Goal: Task Accomplishment & Management: Use online tool/utility

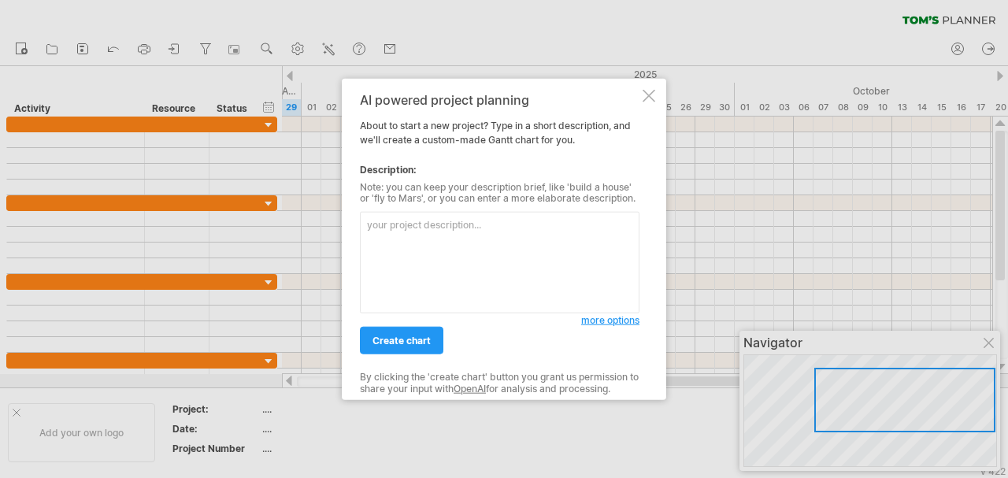
click at [466, 250] on textarea at bounding box center [500, 263] width 280 height 102
type textarea "ㄑ"
type textarea "我"
type textarea "j"
type textarea "我需要一個進度表，包含設備進廠、試俥、驗收等設備買賣交機程序"
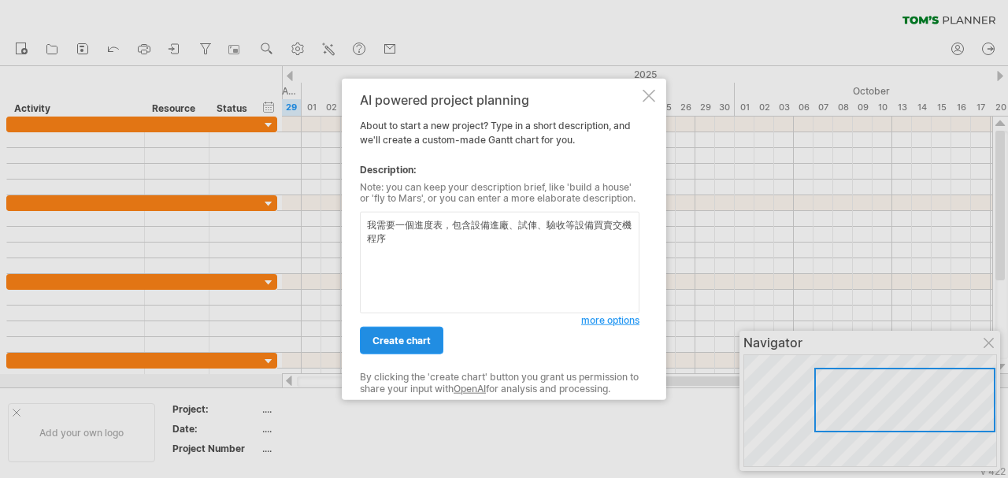
click at [415, 344] on span "create chart" at bounding box center [402, 341] width 58 height 12
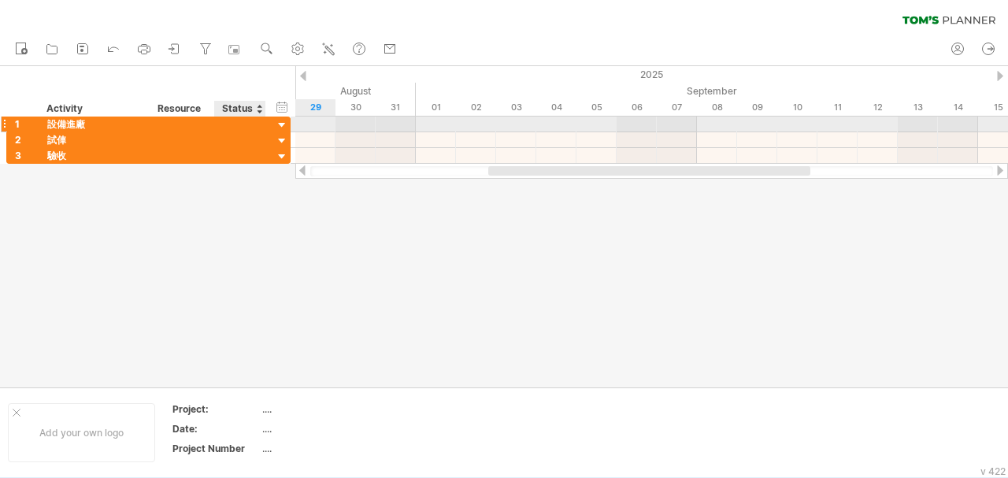
click at [285, 126] on div at bounding box center [282, 125] width 15 height 15
click at [281, 128] on div at bounding box center [282, 125] width 15 height 15
click at [284, 124] on div at bounding box center [282, 125] width 15 height 15
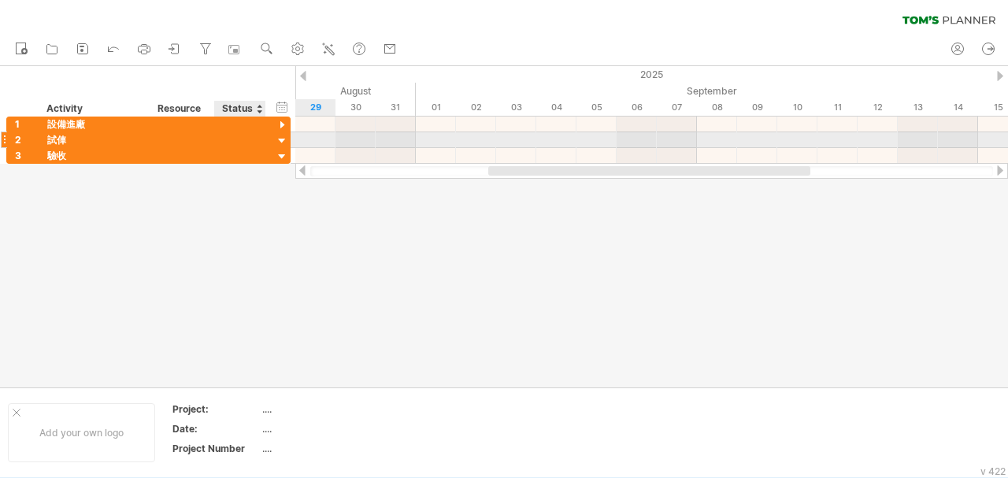
click at [280, 141] on div at bounding box center [282, 141] width 15 height 15
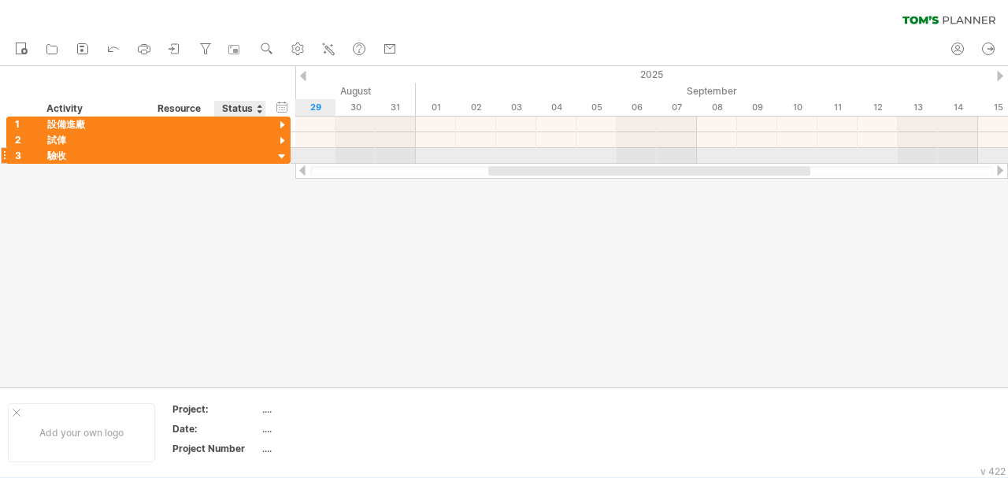
click at [280, 156] on div at bounding box center [282, 157] width 15 height 15
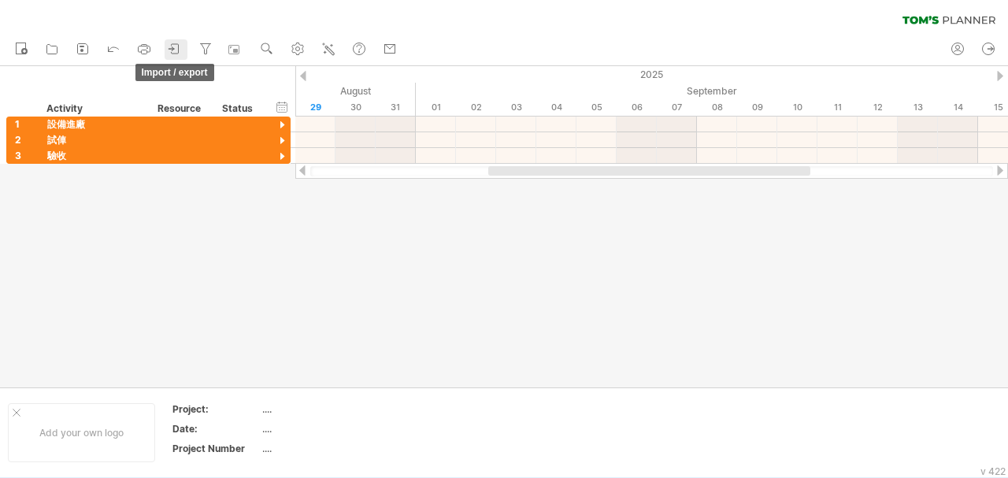
click at [176, 53] on icon at bounding box center [175, 49] width 16 height 16
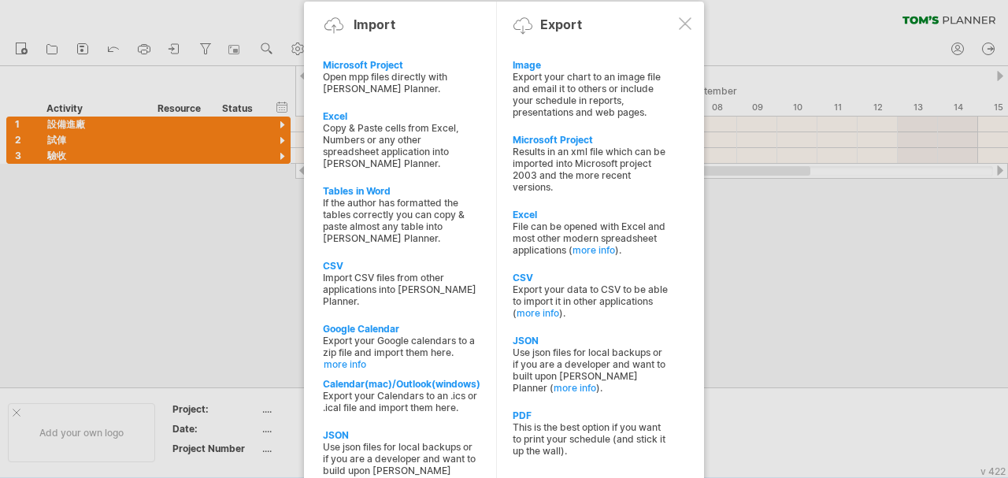
click at [685, 19] on div at bounding box center [685, 23] width 13 height 13
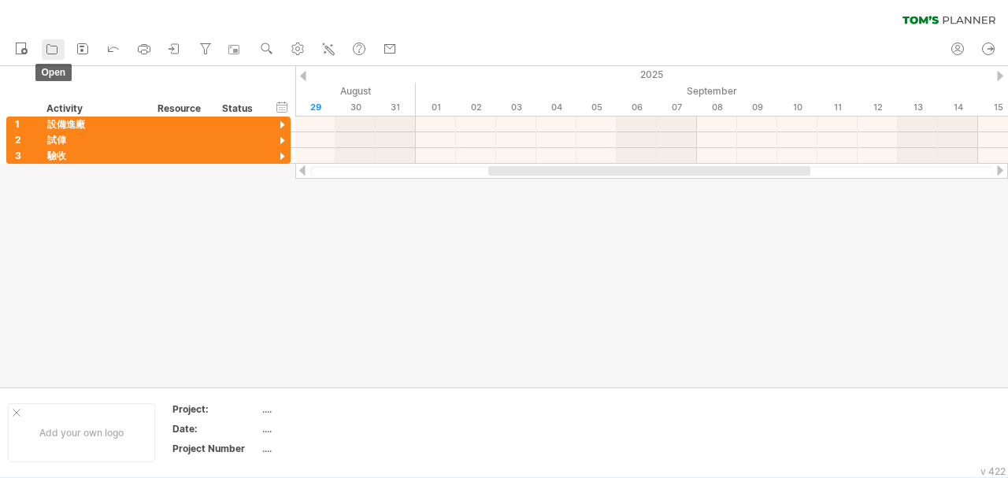
click at [55, 50] on icon at bounding box center [52, 49] width 16 height 16
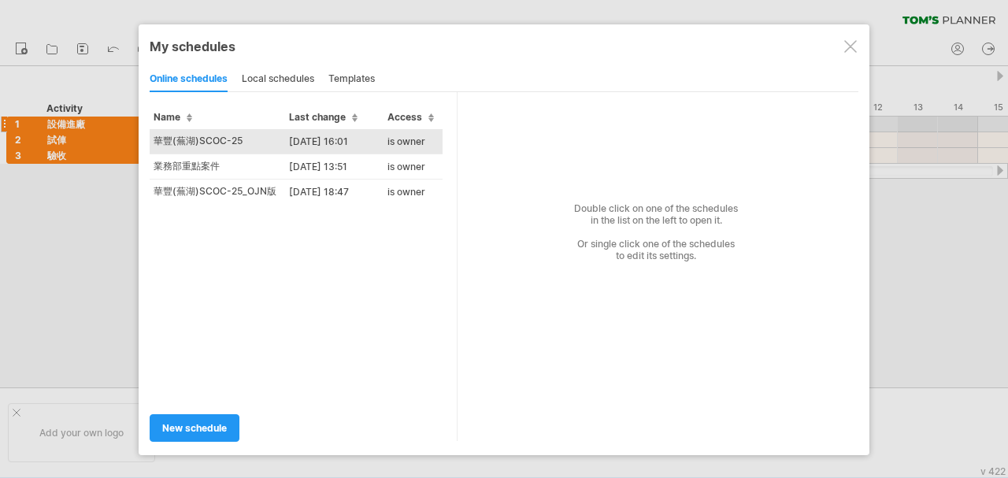
click at [200, 140] on td "華豐(蕪湖)SCOC-25" at bounding box center [218, 141] width 136 height 25
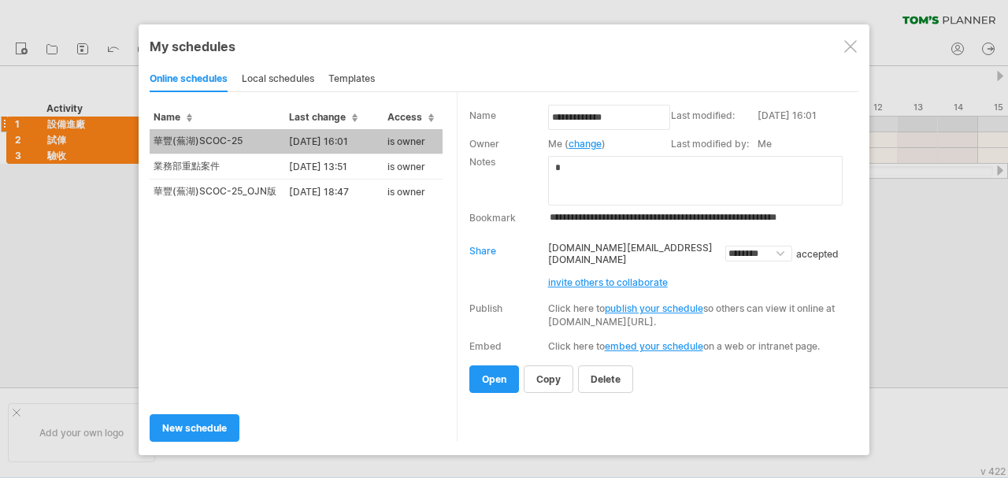
click at [200, 141] on td "華豐(蕪湖)SCOC-25" at bounding box center [218, 141] width 136 height 25
click at [199, 140] on div "Trying to reach [DOMAIN_NAME] Connected again... 0% filter: [ ] clear filter re…" at bounding box center [504, 239] width 1008 height 478
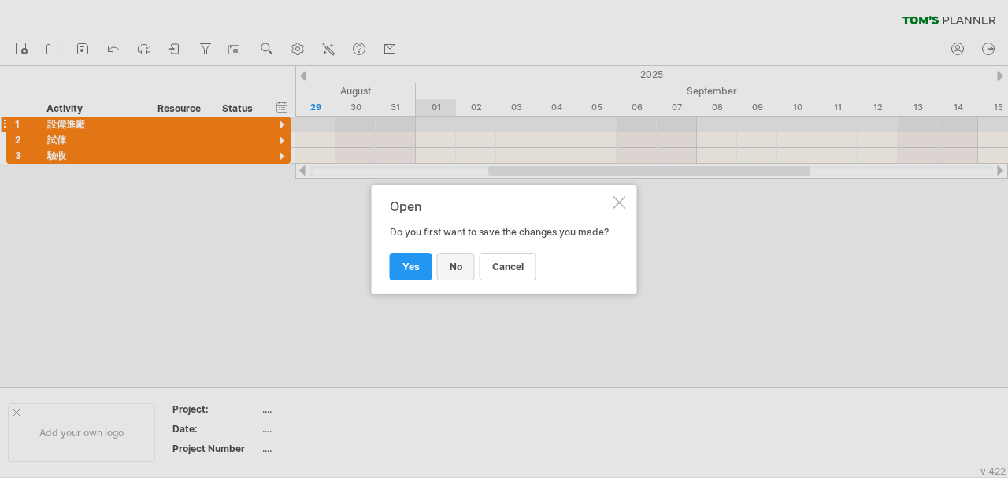
click at [458, 273] on span "no" at bounding box center [456, 267] width 13 height 12
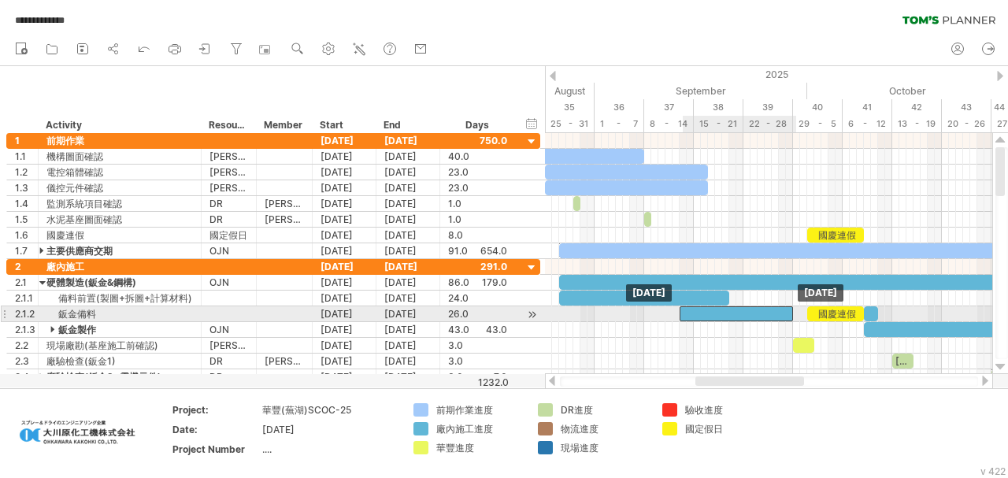
drag, startPoint x: 752, startPoint y: 310, endPoint x: 739, endPoint y: 310, distance: 12.6
click at [739, 310] on div at bounding box center [736, 313] width 113 height 15
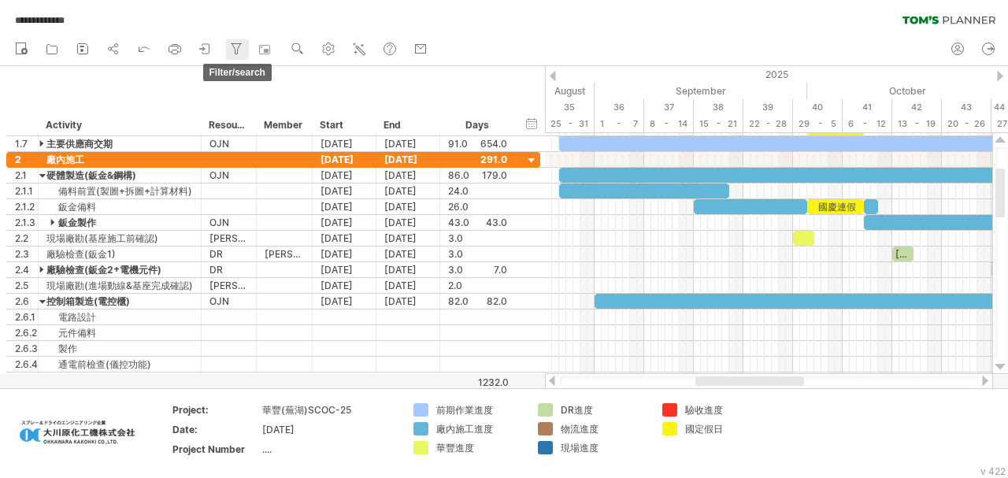
click at [236, 47] on icon at bounding box center [236, 49] width 16 height 16
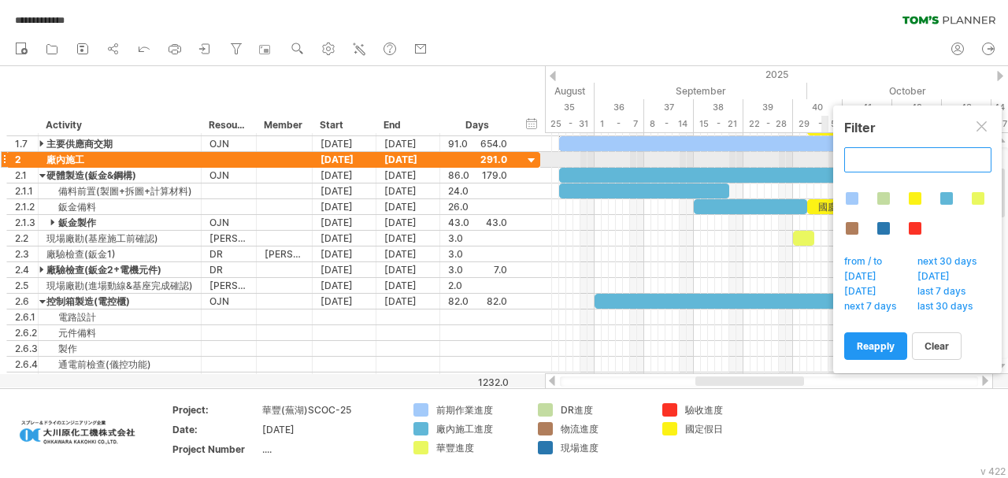
click at [875, 165] on input "text" at bounding box center [918, 159] width 147 height 25
type input "*"
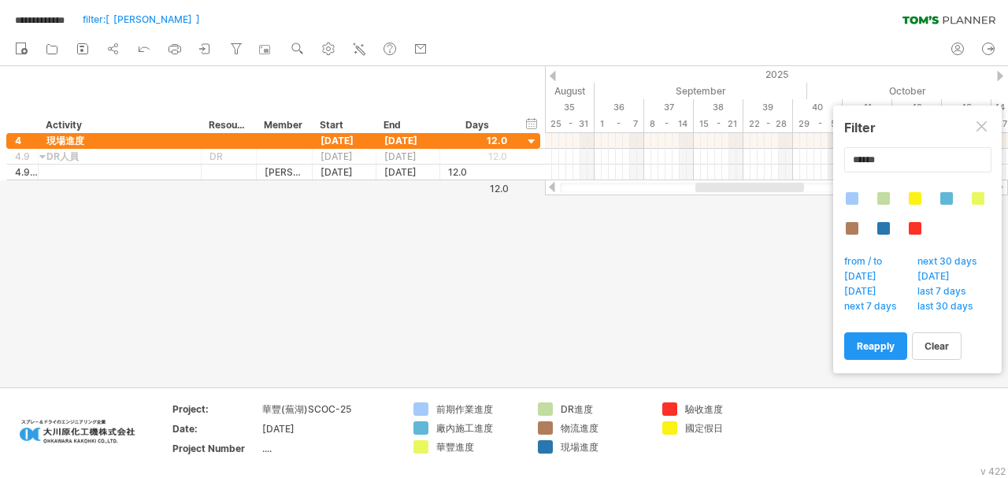
click at [986, 123] on div at bounding box center [983, 127] width 13 height 13
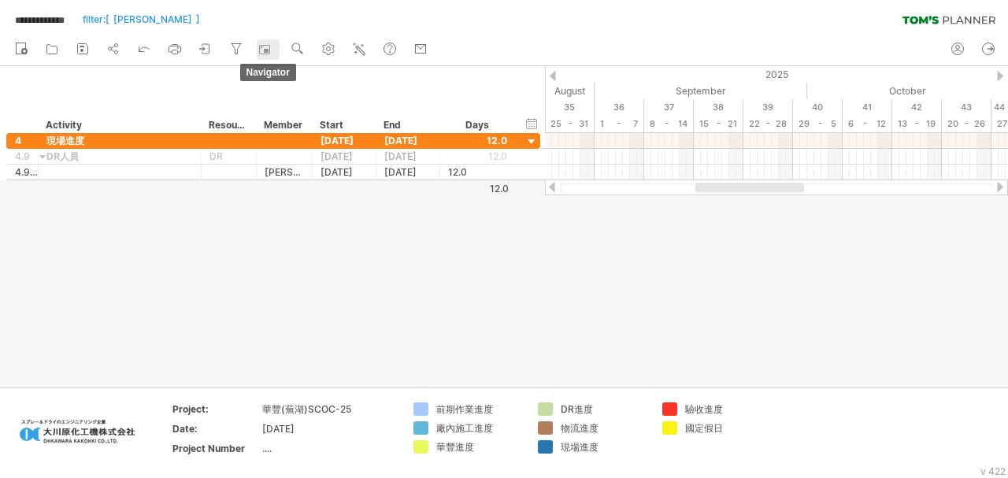
drag, startPoint x: 266, startPoint y: 47, endPoint x: 276, endPoint y: 50, distance: 10.5
click at [266, 47] on rect at bounding box center [265, 50] width 16 height 16
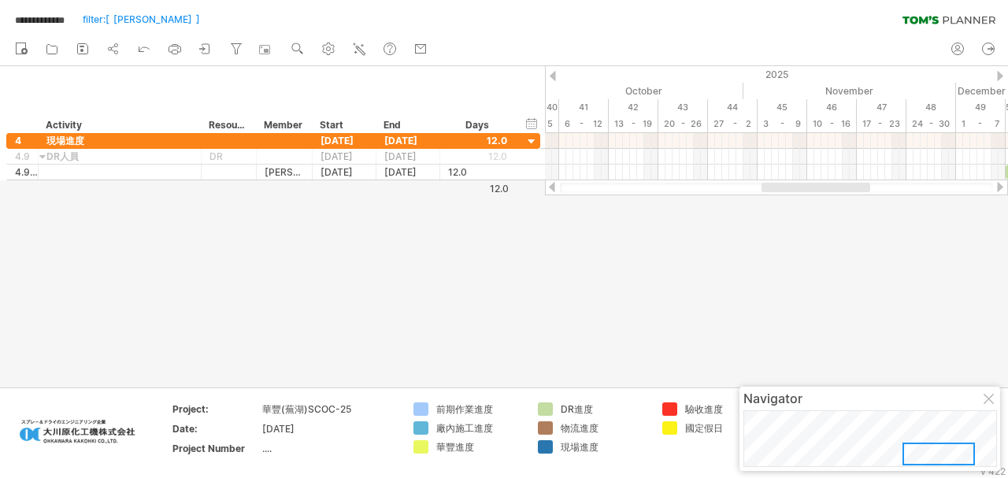
drag, startPoint x: 887, startPoint y: 455, endPoint x: 969, endPoint y: 457, distance: 82.0
click at [931, 454] on div at bounding box center [939, 454] width 72 height 23
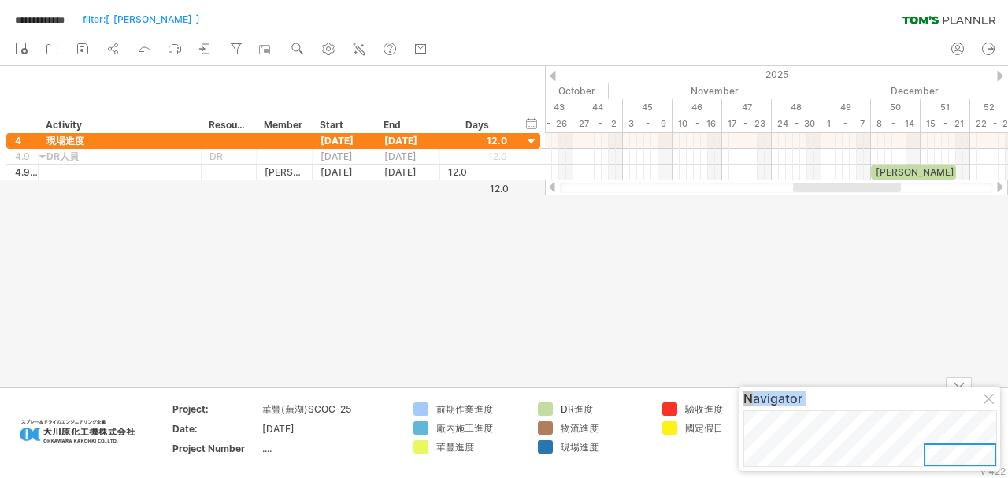
drag, startPoint x: 931, startPoint y: 457, endPoint x: 960, endPoint y: 471, distance: 31.7
click at [960, 471] on body "**********" at bounding box center [504, 240] width 1008 height 481
drag, startPoint x: 967, startPoint y: 457, endPoint x: 983, endPoint y: 474, distance: 23.4
click at [984, 474] on body "**********" at bounding box center [504, 240] width 1008 height 481
click at [269, 49] on rect at bounding box center [266, 51] width 5 height 4
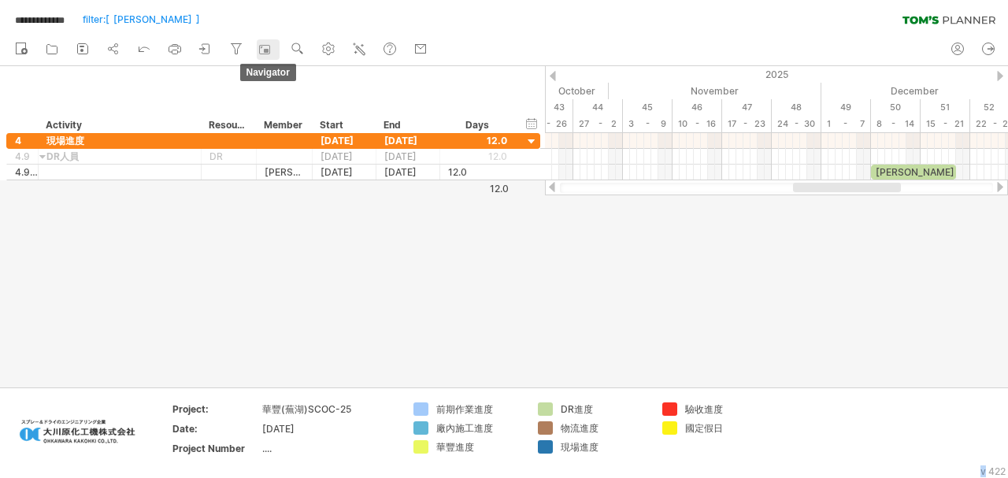
click at [265, 49] on rect at bounding box center [265, 50] width 16 height 16
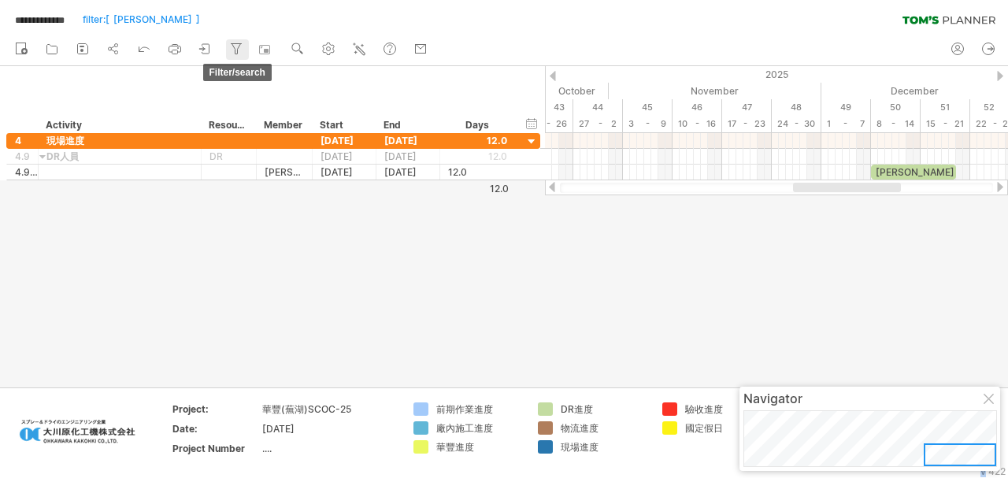
click at [237, 52] on icon at bounding box center [236, 49] width 16 height 16
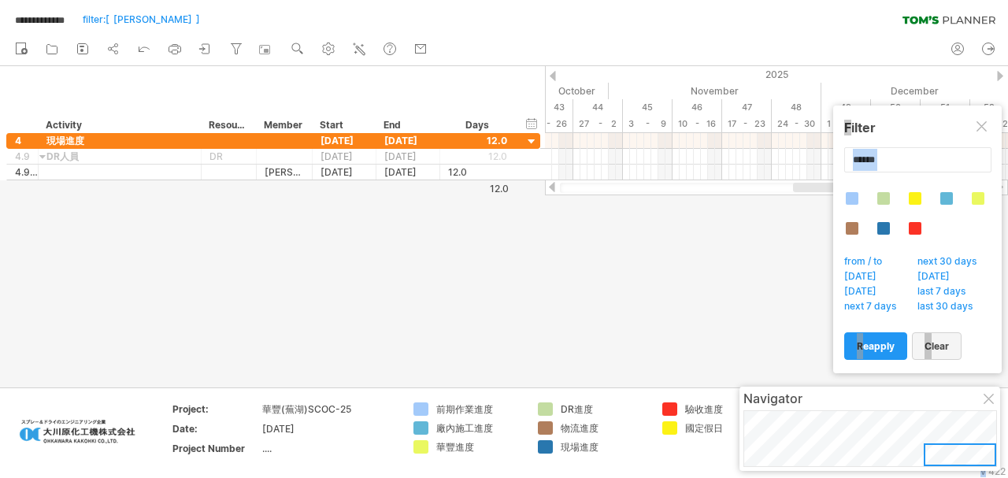
click at [954, 339] on link "clear" at bounding box center [937, 346] width 50 height 28
type input "**********"
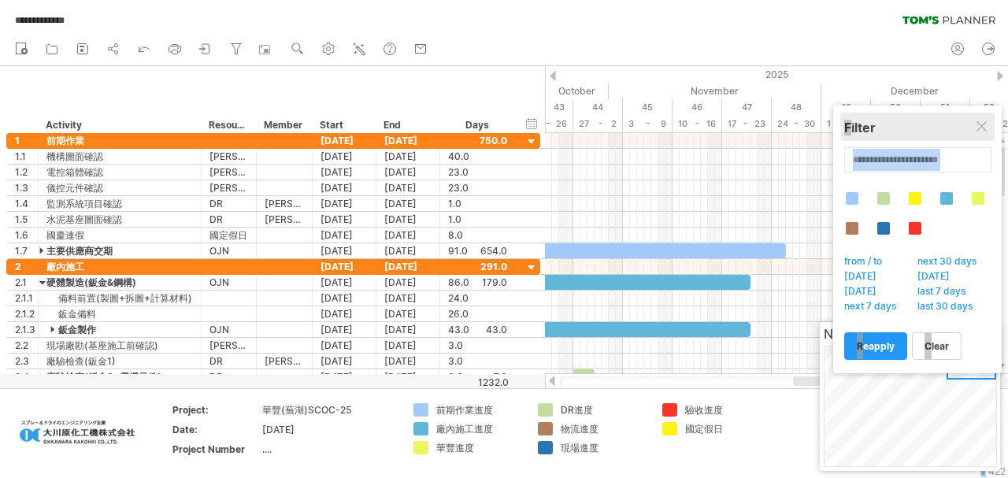
click at [904, 132] on div "Filter" at bounding box center [918, 128] width 147 height 16
click at [908, 121] on div "Filter" at bounding box center [918, 128] width 147 height 16
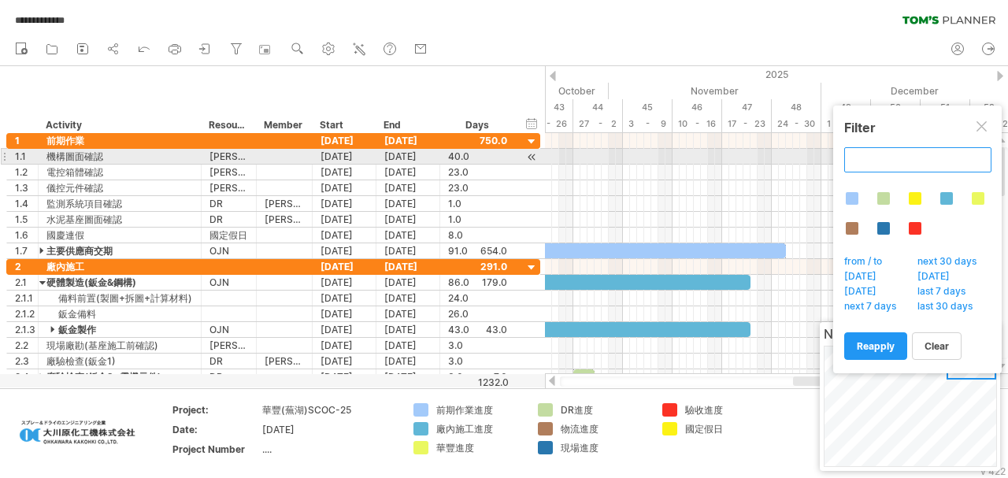
click at [922, 159] on input "text" at bounding box center [918, 159] width 147 height 25
click at [944, 161] on input "text" at bounding box center [918, 159] width 147 height 25
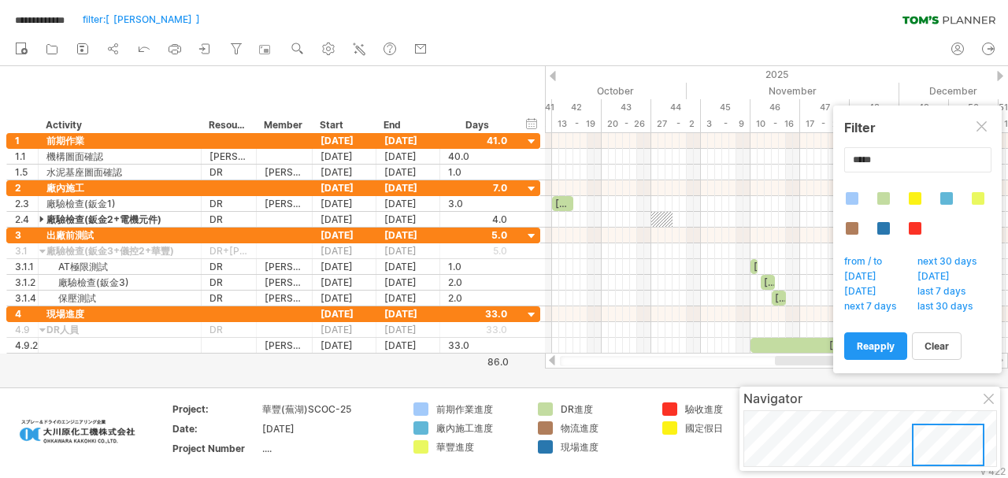
drag, startPoint x: 957, startPoint y: 443, endPoint x: 946, endPoint y: 457, distance: 18.0
click at [946, 457] on div at bounding box center [948, 445] width 72 height 43
drag, startPoint x: 987, startPoint y: 126, endPoint x: 906, endPoint y: 142, distance: 82.7
click at [988, 124] on div at bounding box center [983, 127] width 13 height 13
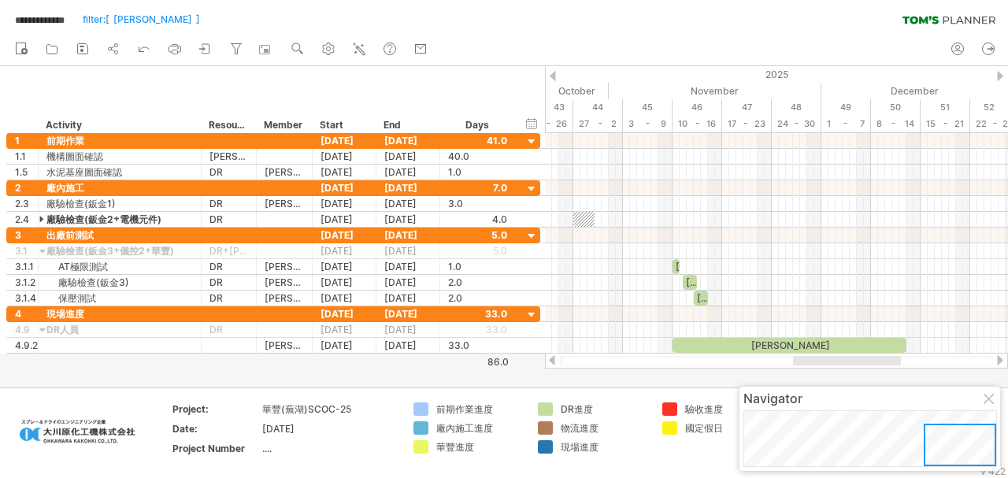
drag, startPoint x: 946, startPoint y: 440, endPoint x: 969, endPoint y: 462, distance: 31.2
click at [969, 462] on div at bounding box center [960, 445] width 72 height 43
click at [239, 47] on icon at bounding box center [236, 49] width 9 height 10
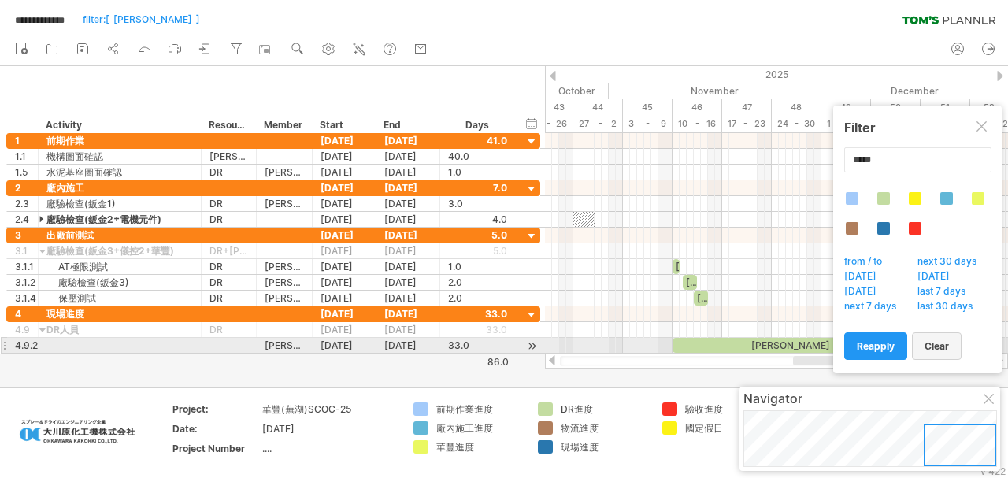
click at [949, 342] on link "clear" at bounding box center [937, 346] width 50 height 28
type input "**********"
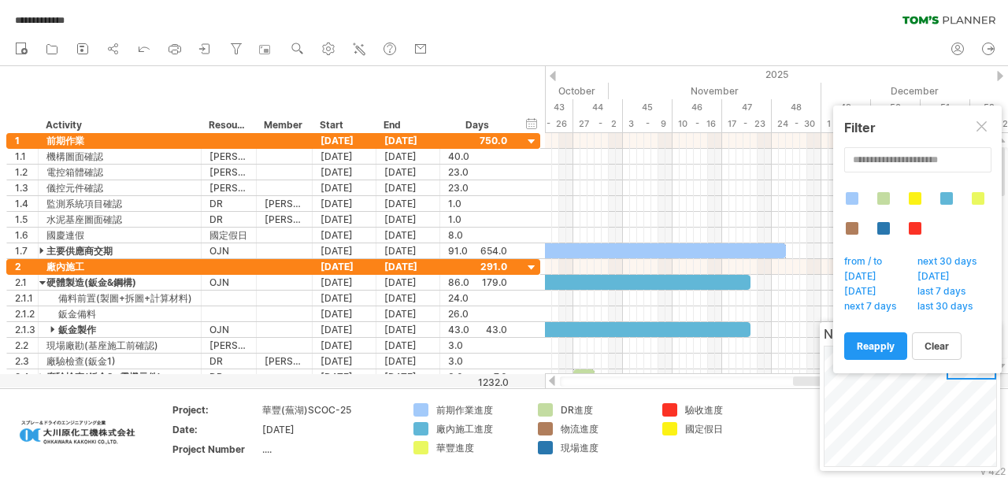
click at [986, 126] on div at bounding box center [983, 127] width 13 height 13
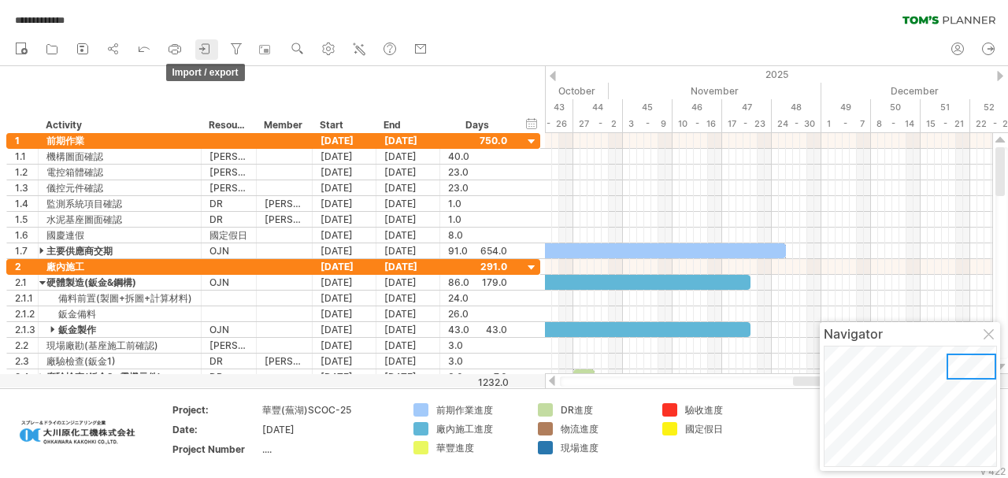
click at [205, 50] on icon at bounding box center [206, 49] width 16 height 16
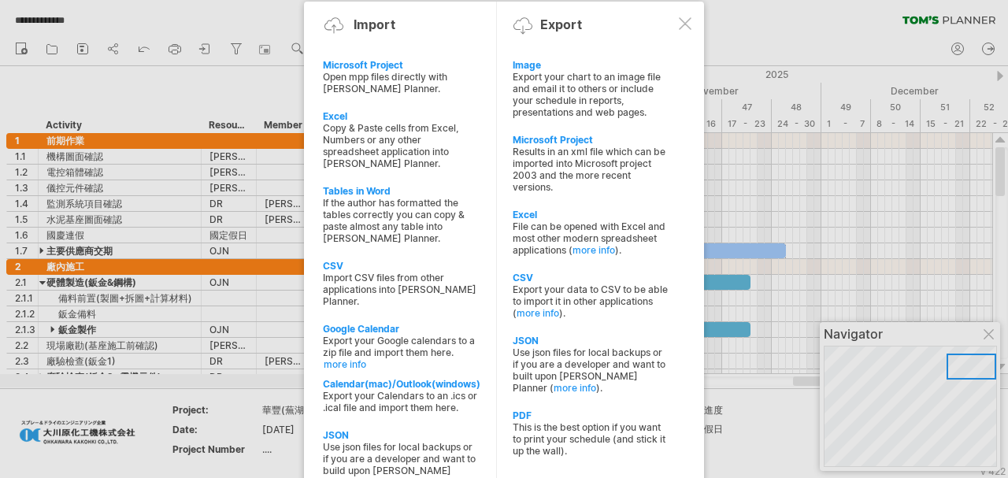
click at [545, 272] on div "CSV" at bounding box center [591, 278] width 156 height 12
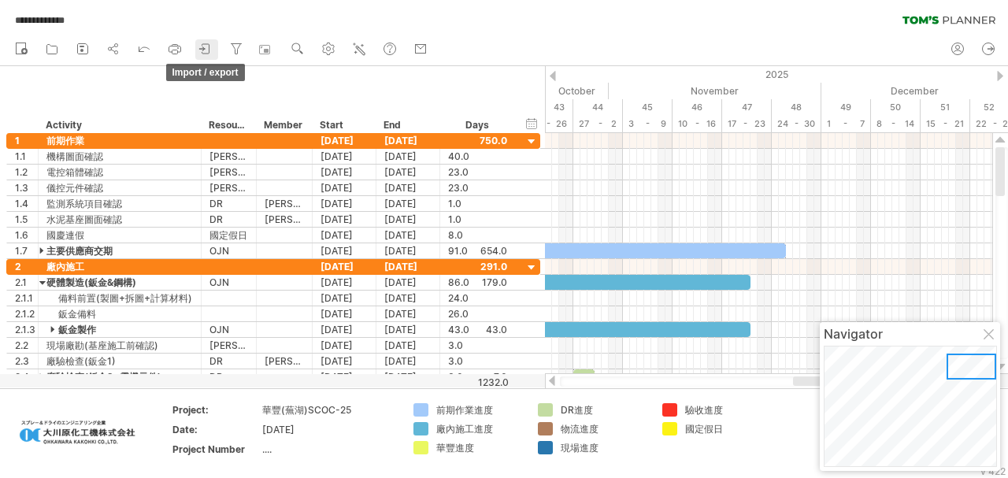
click at [200, 53] on icon at bounding box center [206, 49] width 16 height 16
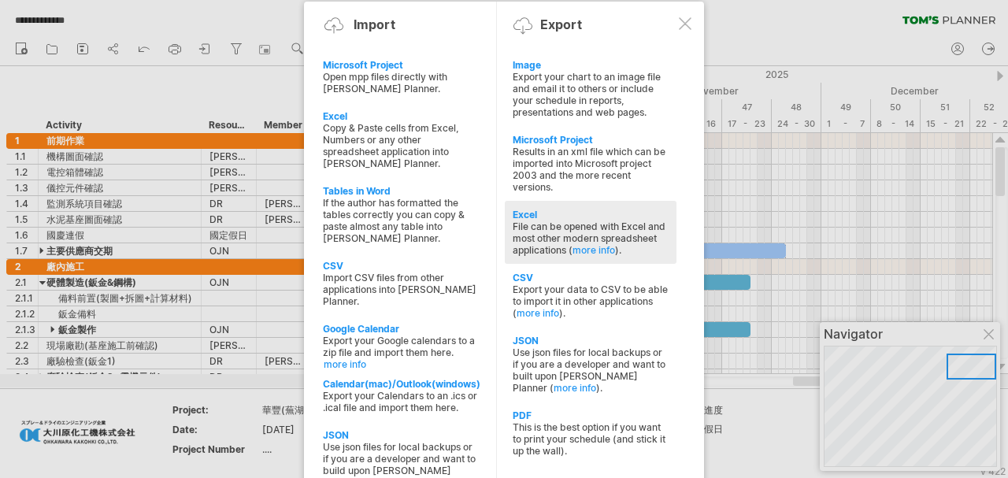
click at [569, 221] on div "File can be opened with Excel and most other modern spreadsheet applications ( …" at bounding box center [591, 238] width 156 height 35
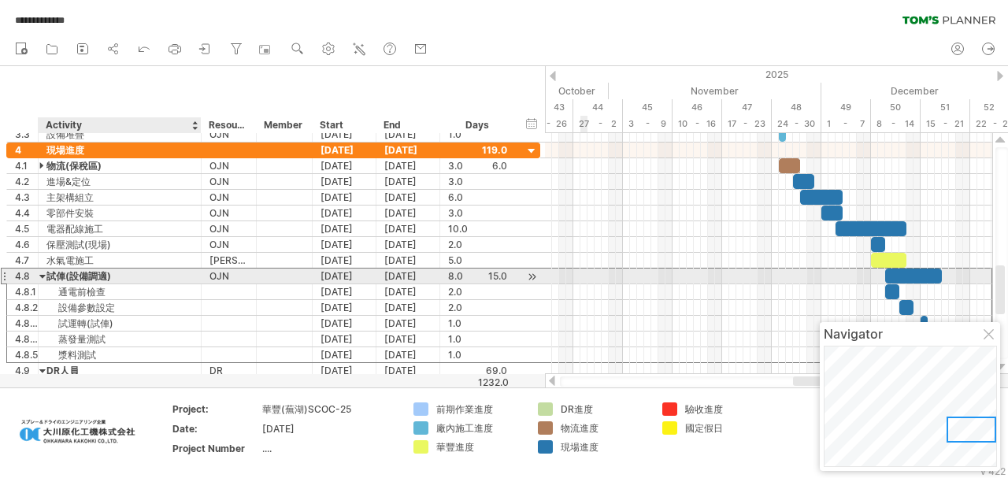
click at [47, 270] on div "試俥(設備調適)" at bounding box center [119, 276] width 147 height 15
click at [40, 274] on div at bounding box center [42, 276] width 7 height 15
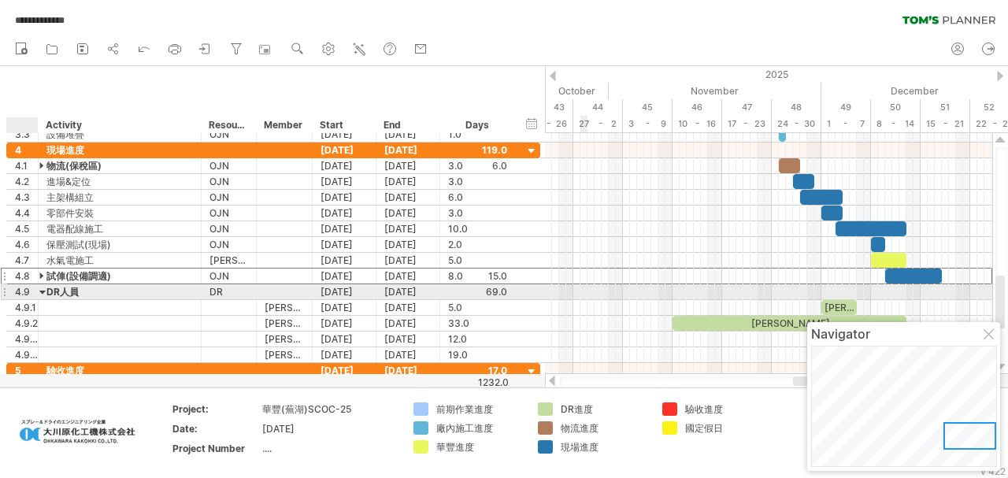
click at [41, 291] on div at bounding box center [42, 291] width 7 height 15
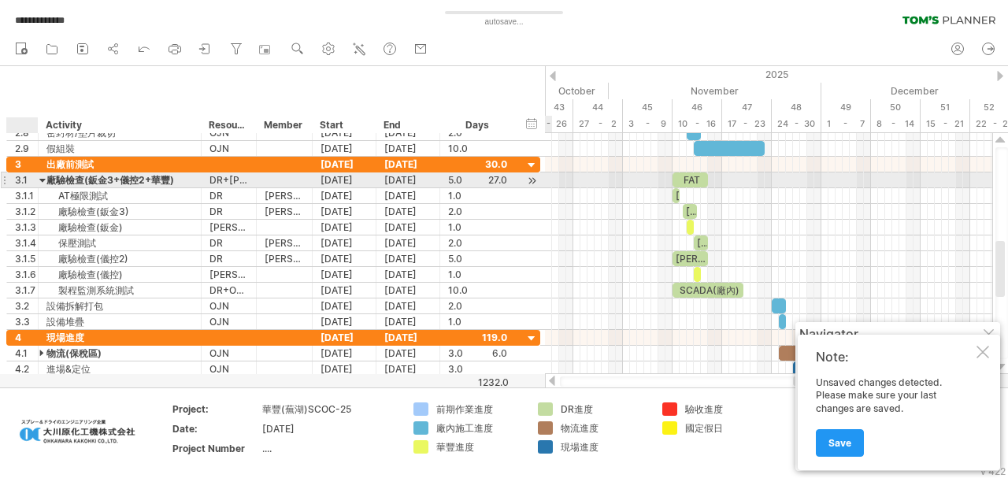
click at [41, 178] on div at bounding box center [42, 180] width 7 height 15
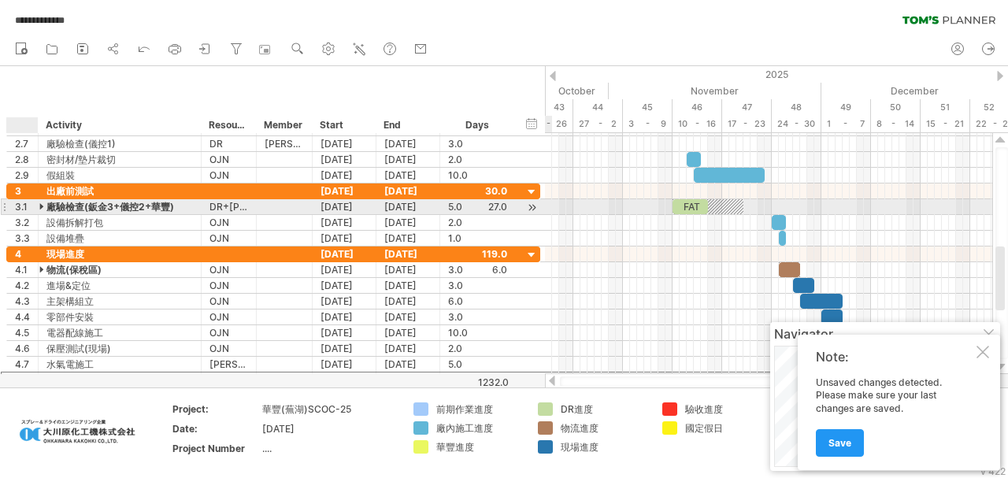
click at [41, 206] on div at bounding box center [42, 206] width 7 height 15
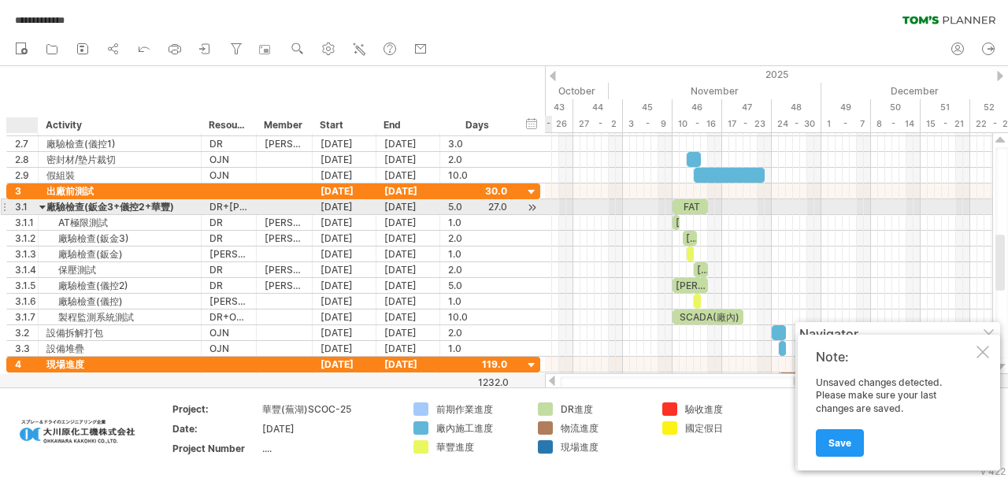
click at [43, 205] on div at bounding box center [42, 206] width 7 height 15
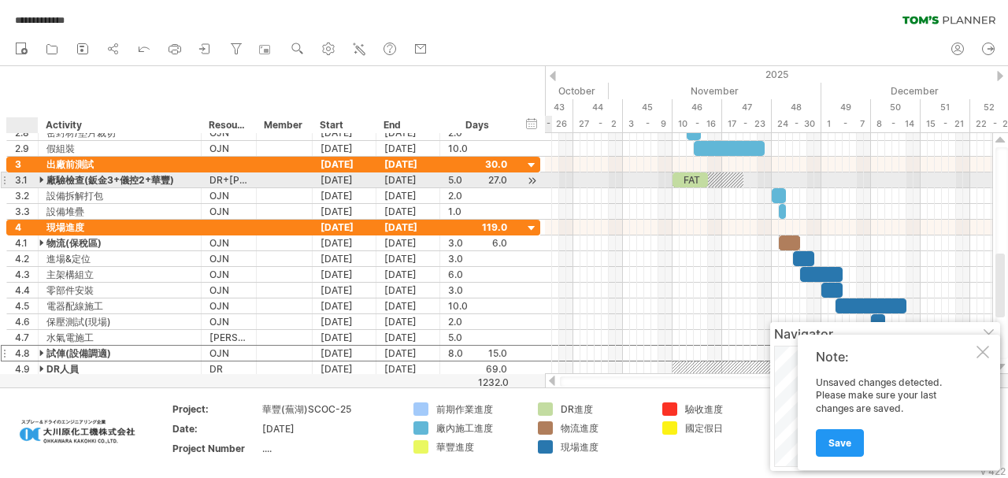
click at [41, 179] on div at bounding box center [42, 180] width 7 height 15
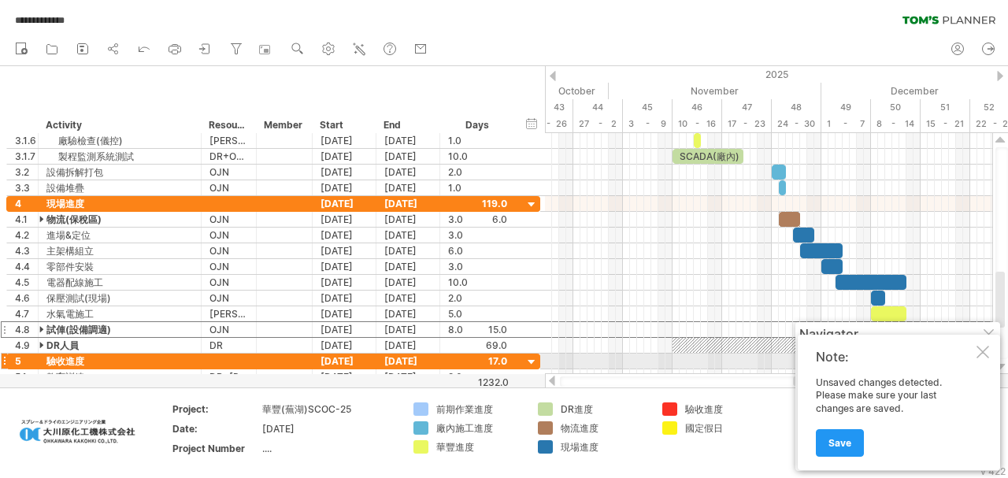
click at [987, 356] on div at bounding box center [983, 352] width 13 height 13
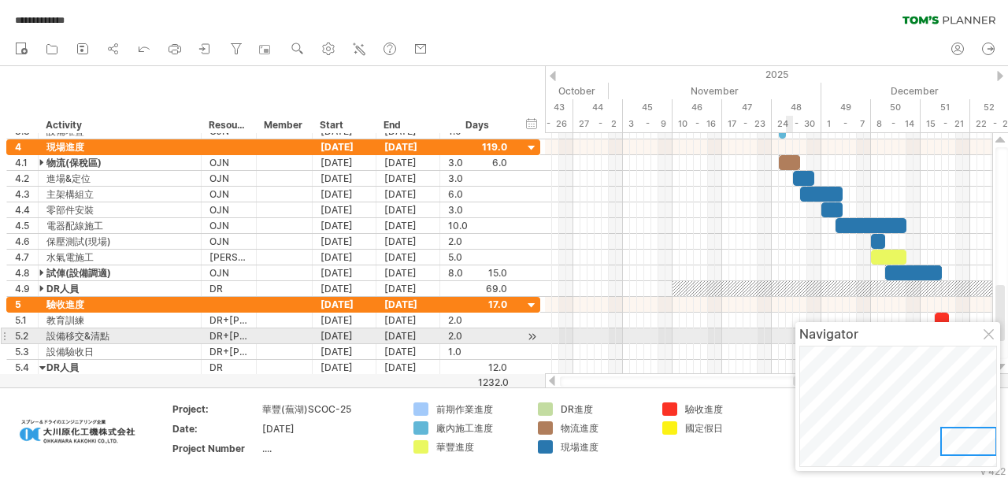
click at [989, 333] on div at bounding box center [990, 335] width 13 height 13
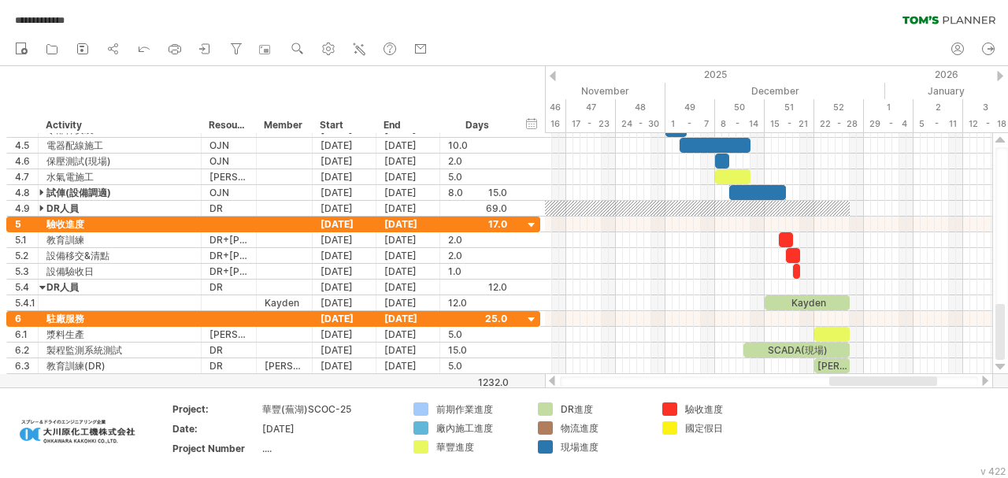
drag, startPoint x: 869, startPoint y: 383, endPoint x: 898, endPoint y: 375, distance: 30.2
click at [906, 383] on div at bounding box center [884, 381] width 108 height 9
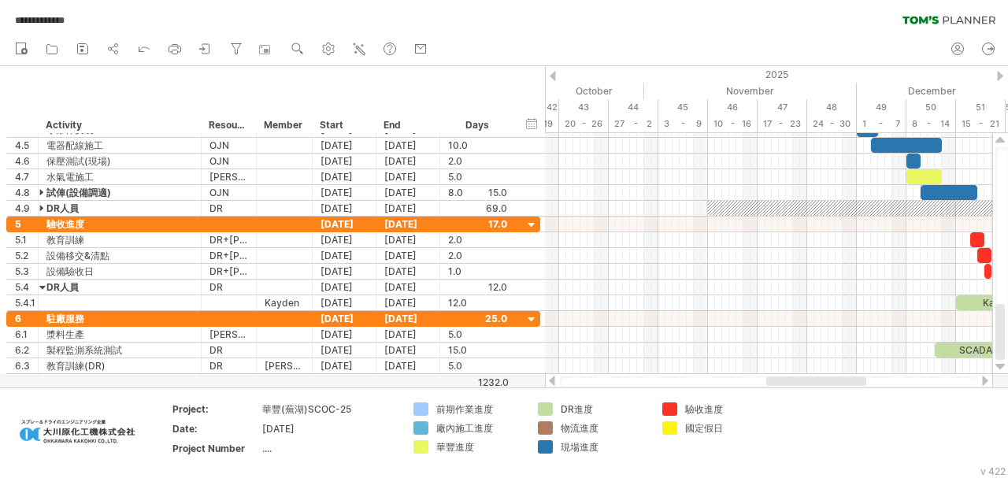
drag, startPoint x: 889, startPoint y: 381, endPoint x: 845, endPoint y: 385, distance: 43.6
click at [845, 385] on div at bounding box center [817, 381] width 100 height 9
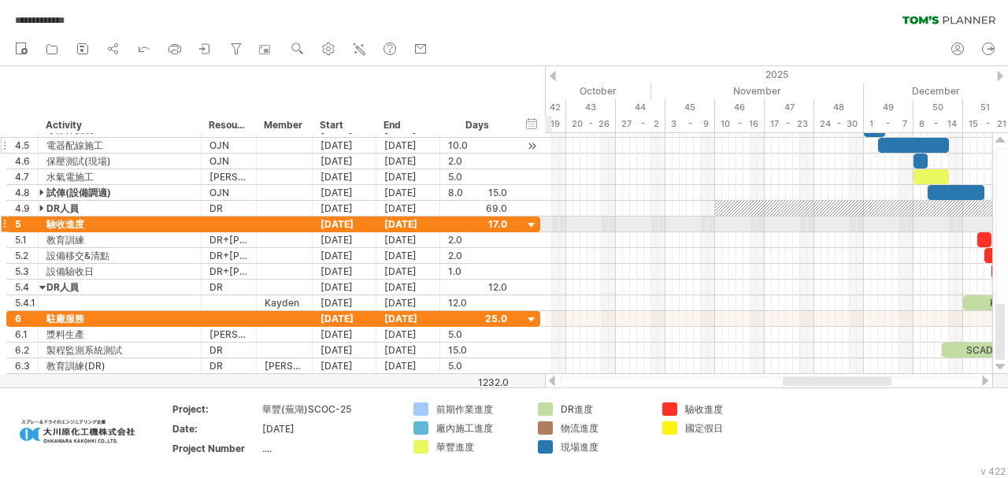
click at [533, 223] on div at bounding box center [532, 225] width 15 height 15
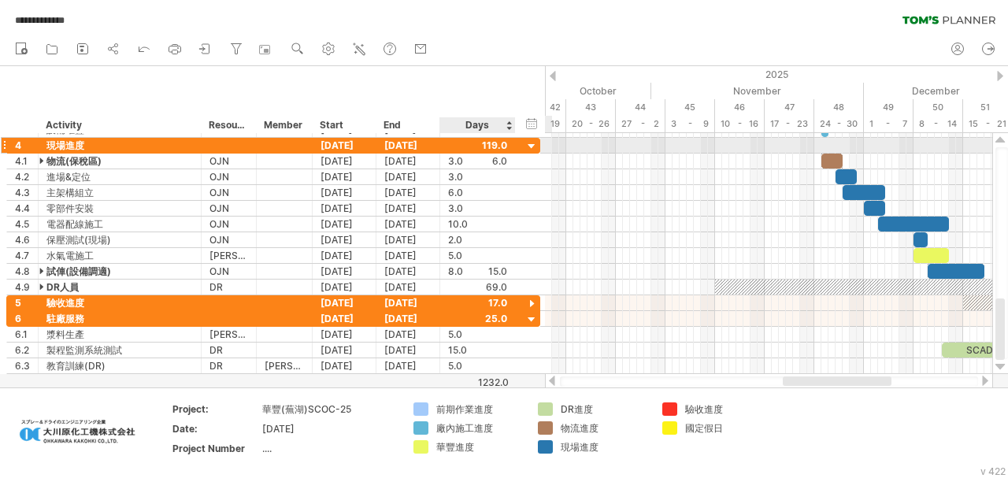
click at [536, 147] on div at bounding box center [532, 146] width 15 height 15
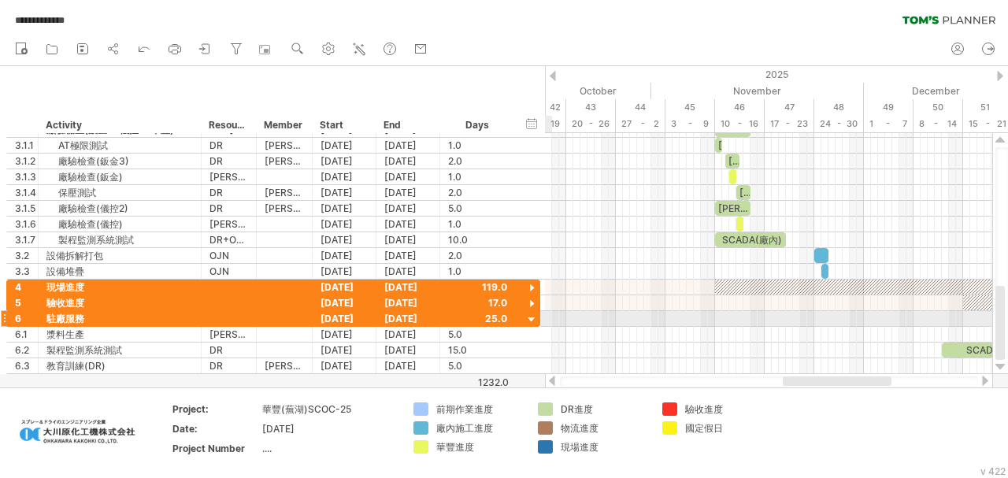
click at [530, 318] on div at bounding box center [532, 320] width 15 height 15
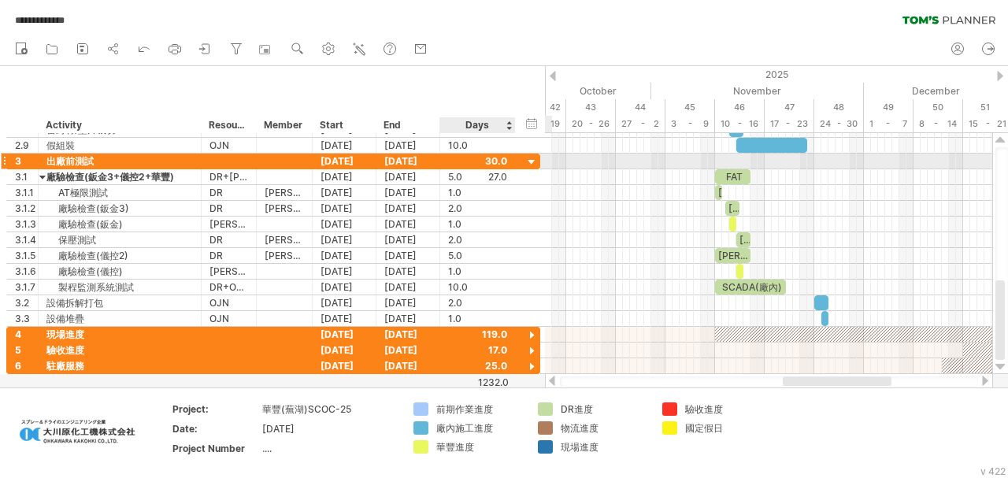
click at [532, 160] on div at bounding box center [532, 162] width 15 height 15
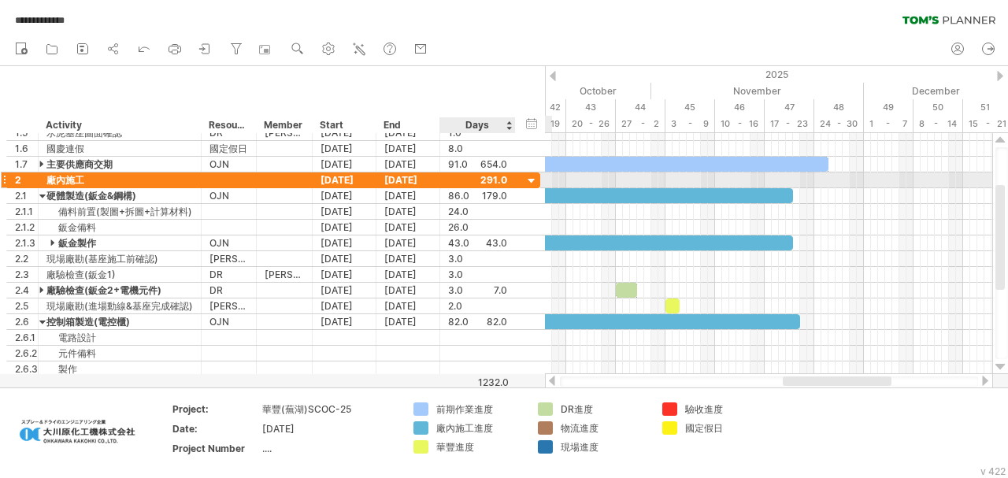
click at [530, 176] on div at bounding box center [532, 181] width 15 height 15
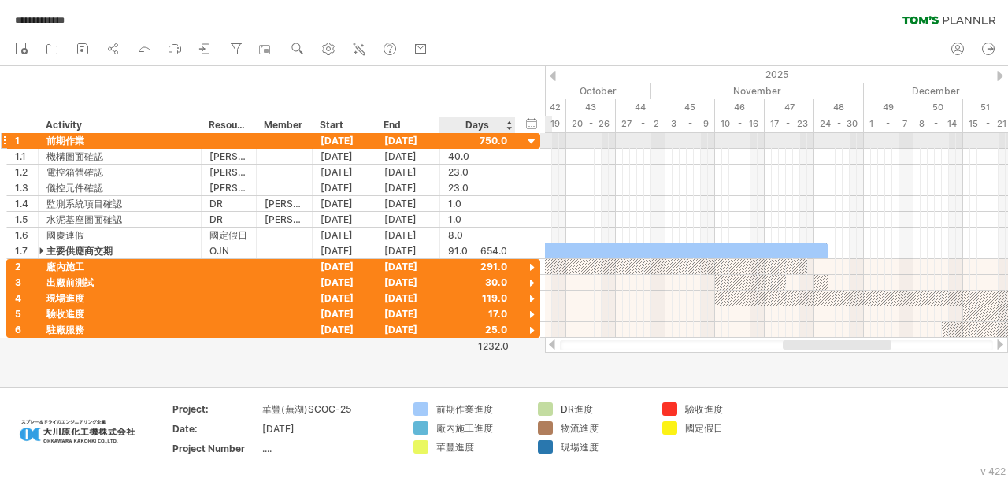
click at [536, 140] on div at bounding box center [532, 142] width 15 height 15
